Goal: Task Accomplishment & Management: Complete application form

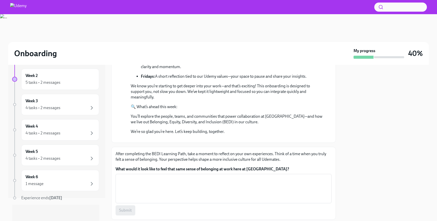
scroll to position [211, 0]
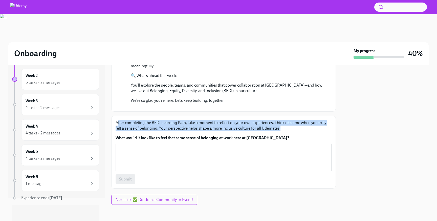
drag, startPoint x: 117, startPoint y: 123, endPoint x: 190, endPoint y: 132, distance: 73.4
click at [190, 132] on div "After completing the BEDI Learning Path, take a moment to reflect on your own e…" at bounding box center [224, 152] width 216 height 64
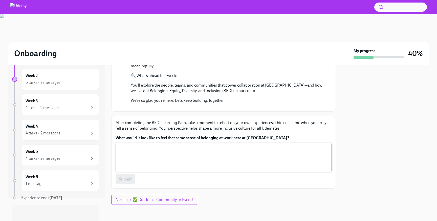
click at [167, 164] on textarea "What would it look like to feel that same sense of belonging at work here at [G…" at bounding box center [224, 157] width 210 height 24
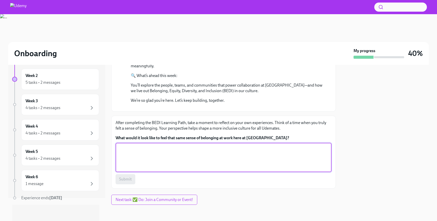
type textarea "ö"
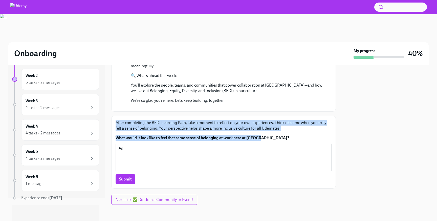
drag, startPoint x: 116, startPoint y: 122, endPoint x: 274, endPoint y: 137, distance: 158.7
click at [274, 137] on div "After completing the BEDI Learning Path, take a moment to reflect on your own e…" at bounding box center [224, 152] width 216 height 64
copy div "After completing the BEDI Learning Path, take a moment to reflect on your own e…"
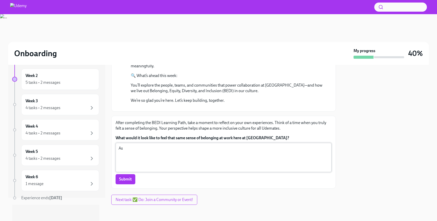
click at [175, 156] on textarea "As" at bounding box center [224, 157] width 210 height 24
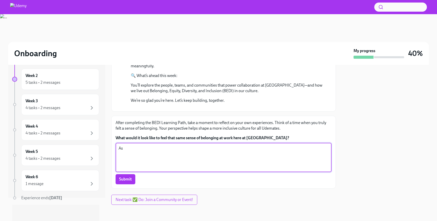
click at [175, 156] on textarea "As" at bounding box center [224, 157] width 210 height 24
click at [151, 156] on textarea "As" at bounding box center [224, 157] width 210 height 24
type textarea "R"
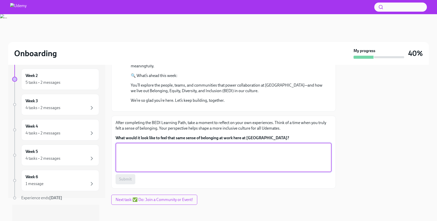
type textarea "t"
type textarea "T"
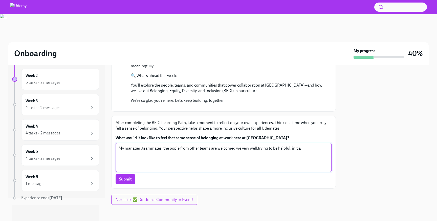
click at [211, 148] on textarea "My manager ,teammates, the pople from other teams are welcomed we very well,try…" at bounding box center [224, 157] width 210 height 24
click at [229, 148] on textarea "My manager ,teammates, the pople from other teams, they all are welcomed we ver…" at bounding box center [224, 157] width 210 height 24
click at [255, 149] on textarea "My manager ,teammates, the pople from other teams, they all have welcomed we ve…" at bounding box center [224, 157] width 210 height 24
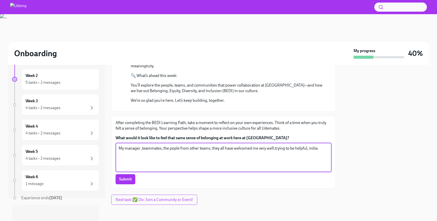
click at [317, 148] on textarea "My manager ,teammates, the pople from other teams, they all have welcomed me ve…" at bounding box center [224, 157] width 210 height 24
click at [318, 148] on textarea "My manager ,teammates, the pople from other teams, they all have welcomed me ve…" at bounding box center [224, 157] width 210 height 24
click at [157, 154] on textarea "My manager ,teammates, the pople from other teams, they all have welcomed me ve…" at bounding box center [224, 157] width 210 height 24
click at [161, 154] on textarea "My manager ,teammates, the pople from other teams, they all have welcomed me ve…" at bounding box center [224, 157] width 210 height 24
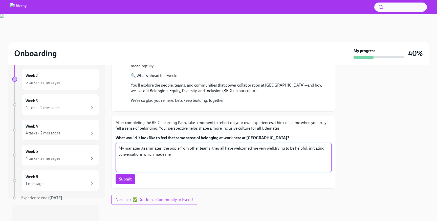
click at [177, 155] on textarea "My manager ,teammates, the pople from other teams, they all have welcomed me ve…" at bounding box center [224, 157] width 210 height 24
type textarea "My manager ,teammates, the pople from other teams, they all have welcomed me ve…"
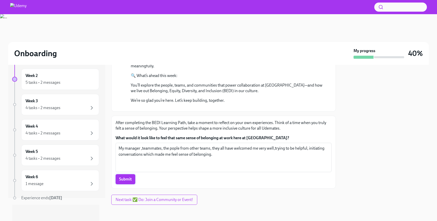
click at [131, 182] on span "Submit" at bounding box center [125, 179] width 13 height 5
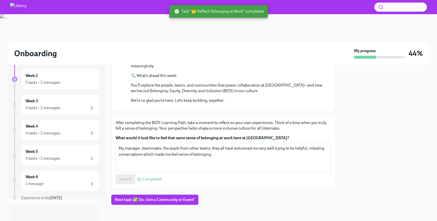
click at [138, 202] on span "Next task : ✅ Do: Join a Community or Event!" at bounding box center [155, 199] width 80 height 5
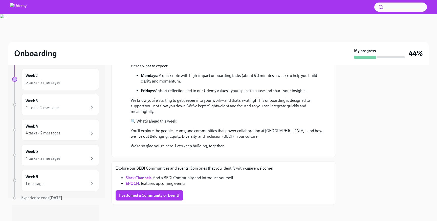
scroll to position [165, 0]
click at [137, 183] on link "EPOCH" at bounding box center [132, 183] width 13 height 5
click at [162, 191] on button "I've Joined a Community or Event!" at bounding box center [150, 195] width 68 height 10
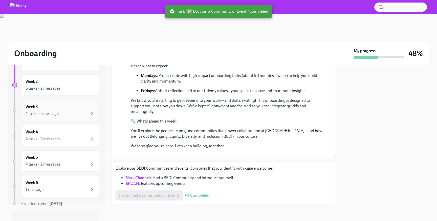
scroll to position [11, 0]
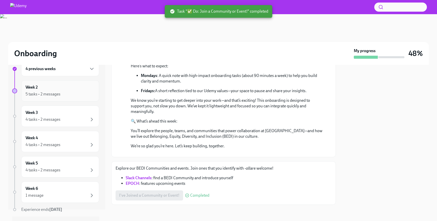
click at [75, 95] on div "5 tasks • 2 messages" at bounding box center [60, 94] width 69 height 6
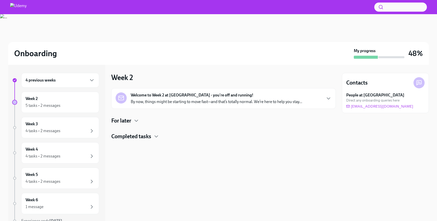
click at [169, 107] on div "Welcome to Week 2 at [GEOGRAPHIC_DATA] - you're off and running! By now, things…" at bounding box center [223, 98] width 225 height 21
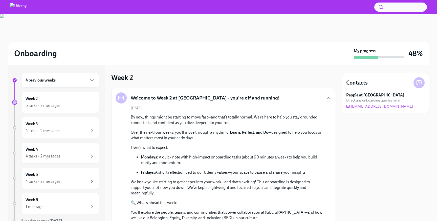
scroll to position [142, 0]
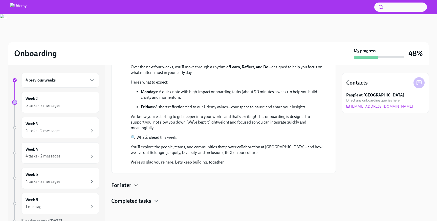
click at [134, 185] on icon "button" at bounding box center [136, 185] width 6 height 6
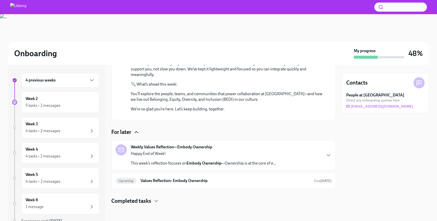
scroll to position [195, 0]
click at [170, 157] on div "Happy End of Week! This week’s reflection focuses on Embody Ownership —Ownershi…" at bounding box center [204, 158] width 146 height 15
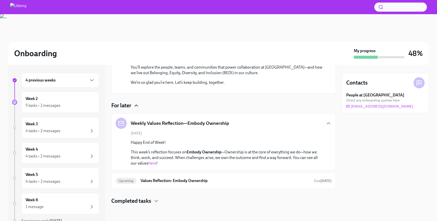
scroll to position [222, 0]
click at [178, 183] on h6 "Values Reflection: Embody Ownership" at bounding box center [226, 181] width 170 height 6
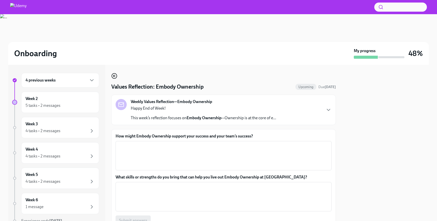
click at [116, 76] on icon "button" at bounding box center [114, 76] width 6 height 6
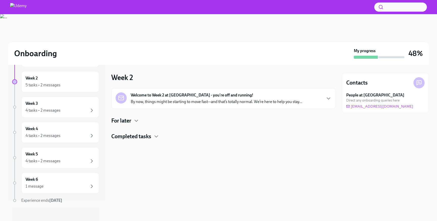
scroll to position [23, 0]
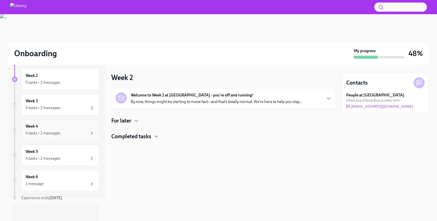
click at [87, 121] on div "Week 4 4 tasks • 2 messages" at bounding box center [60, 129] width 78 height 21
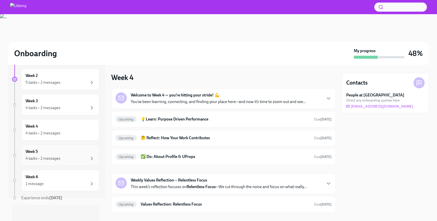
click at [81, 150] on div "Week 5 4 tasks • 2 messages" at bounding box center [60, 155] width 69 height 13
